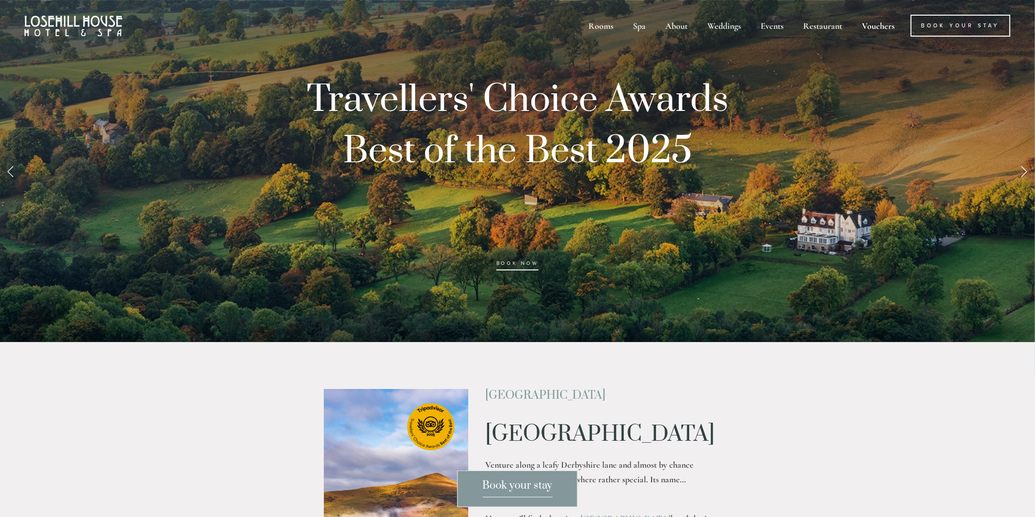
click at [878, 26] on link "Vouchers" at bounding box center [878, 26] width 50 height 22
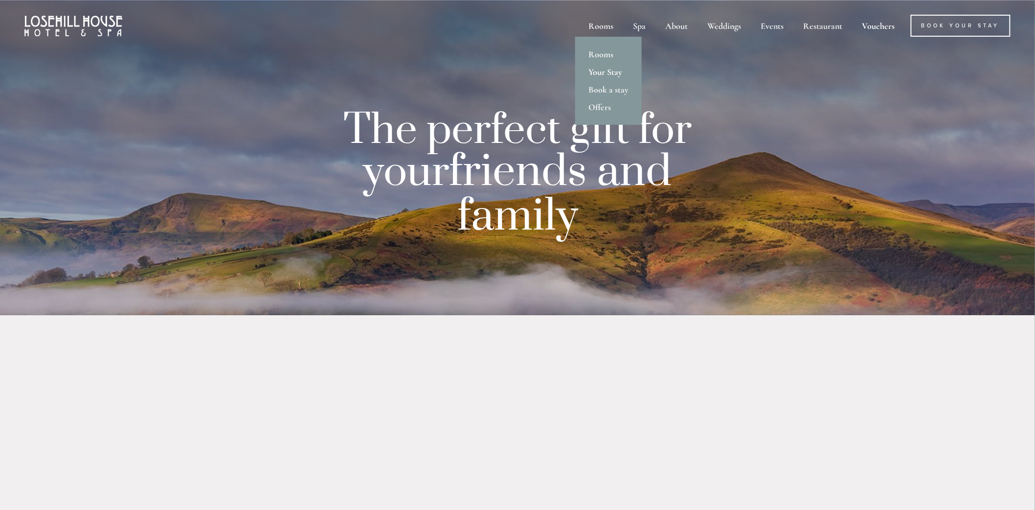
click at [604, 71] on link "Your Stay" at bounding box center [608, 72] width 67 height 18
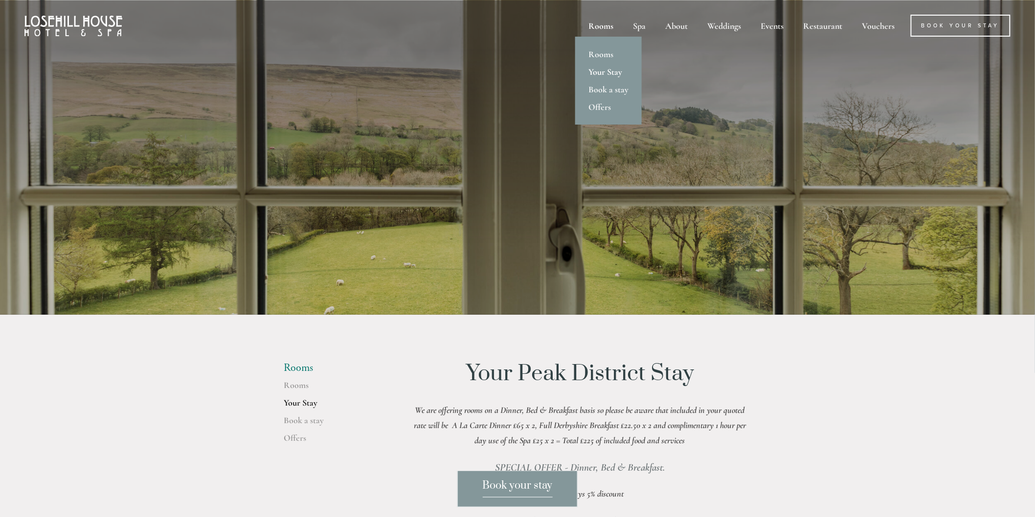
click at [602, 70] on link "Your Stay" at bounding box center [608, 72] width 67 height 18
click at [607, 90] on link "Book a stay" at bounding box center [608, 90] width 67 height 18
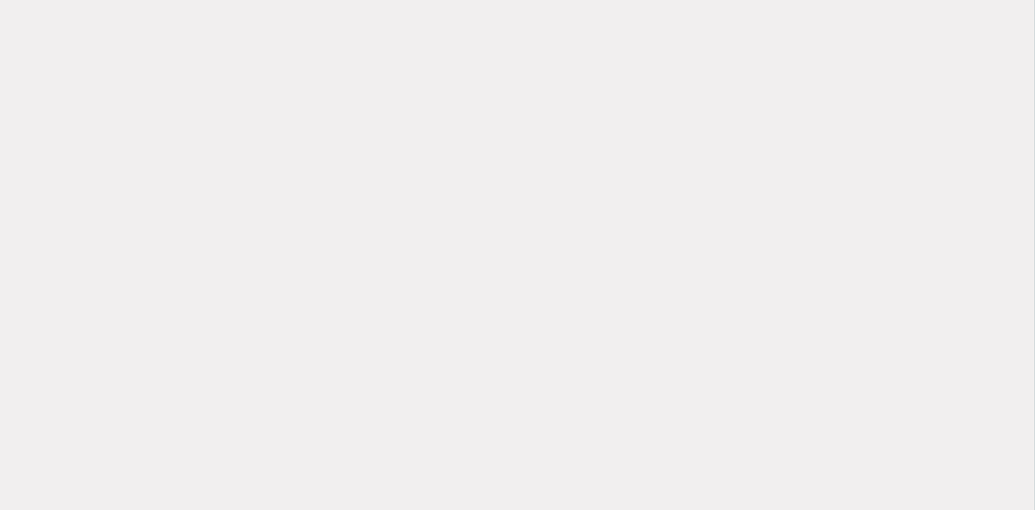
scroll to position [51, 0]
